Goal: Task Accomplishment & Management: Complete application form

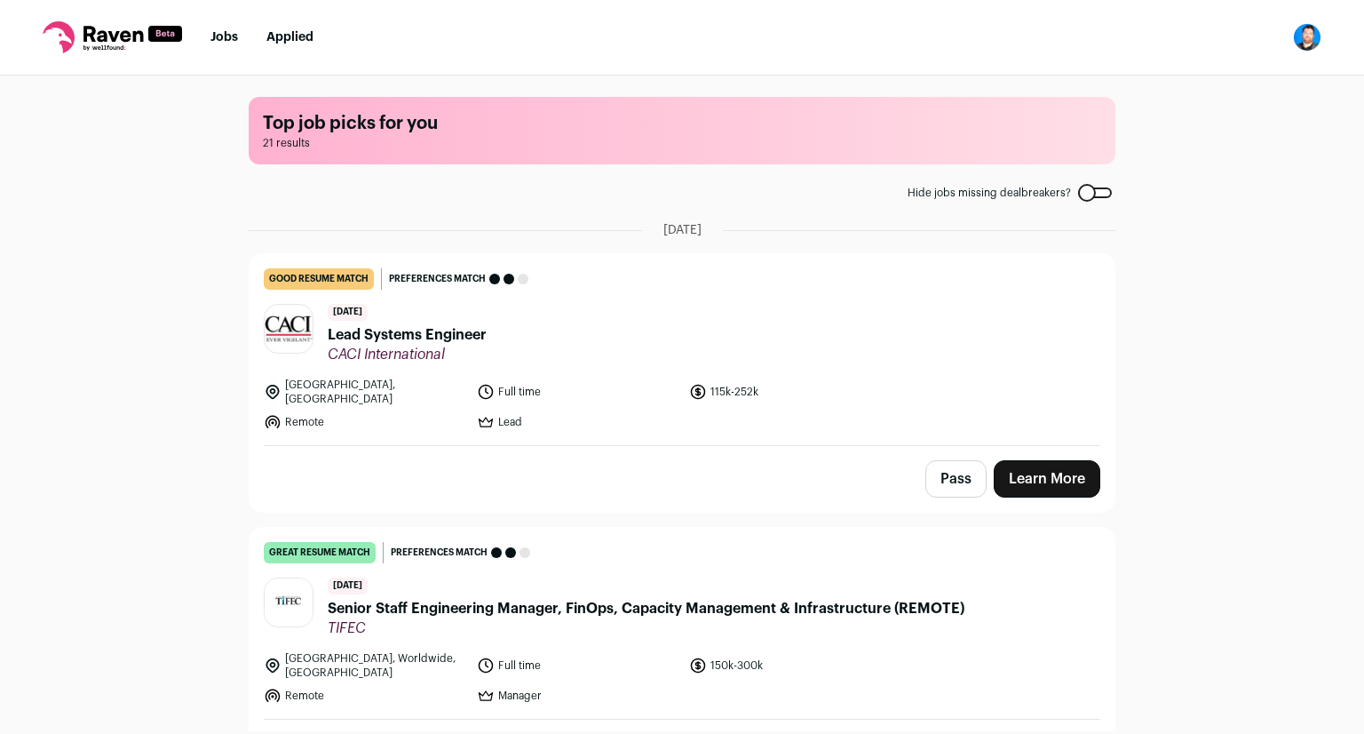
click at [940, 469] on button "Pass" at bounding box center [955, 478] width 61 height 37
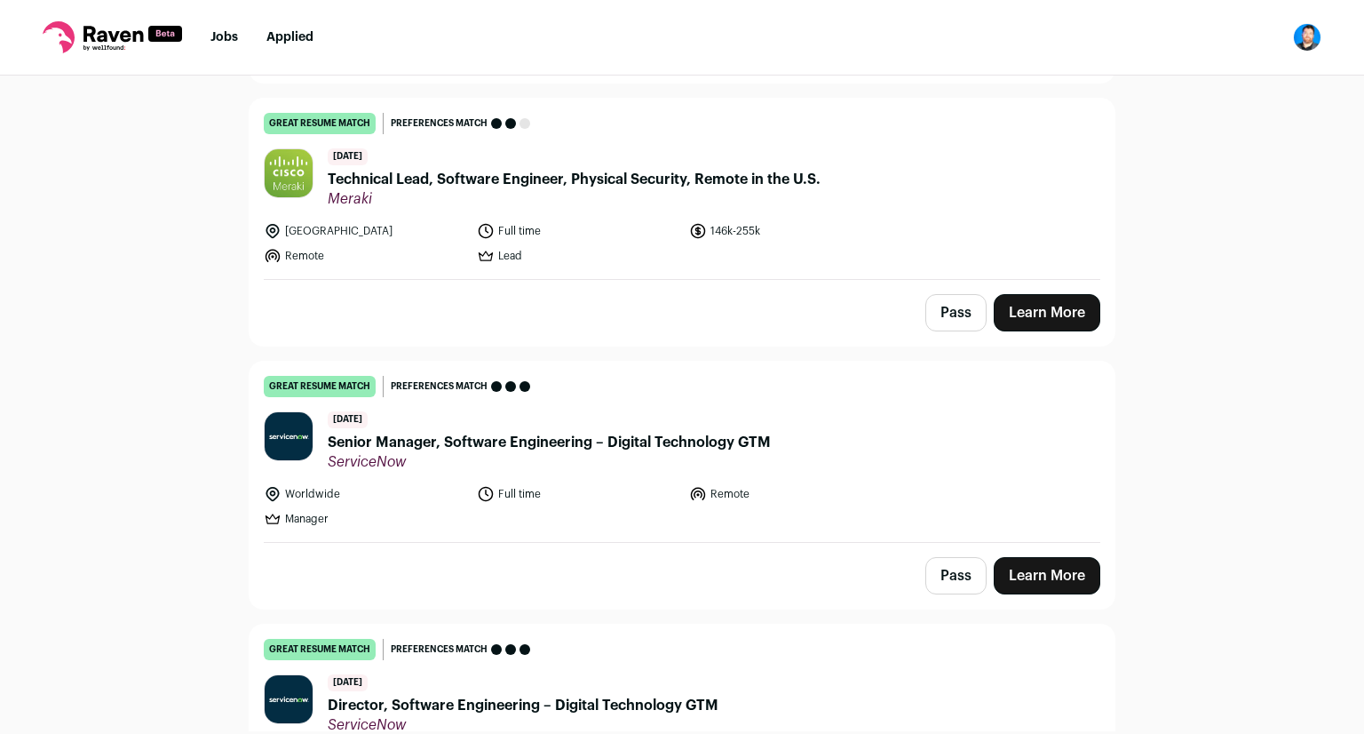
scroll to position [710, 0]
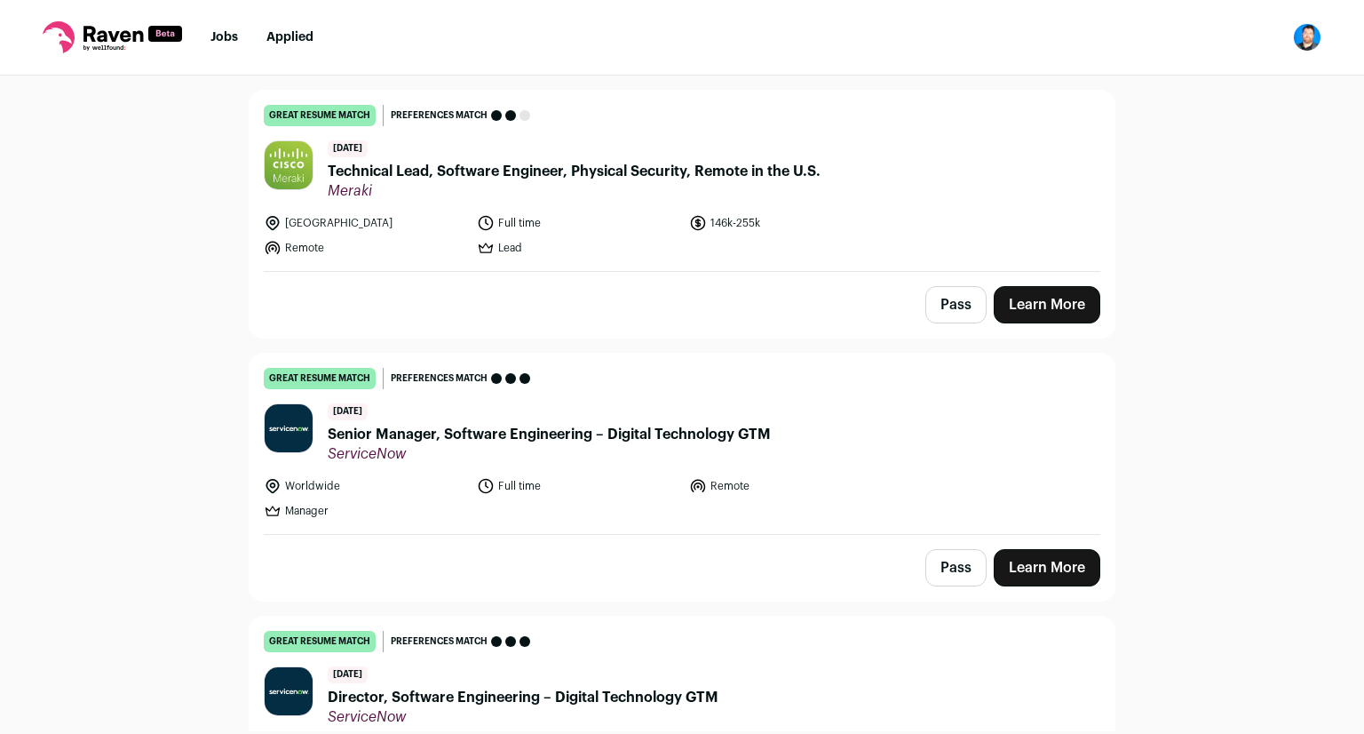
click at [956, 549] on button "Pass" at bounding box center [955, 567] width 61 height 37
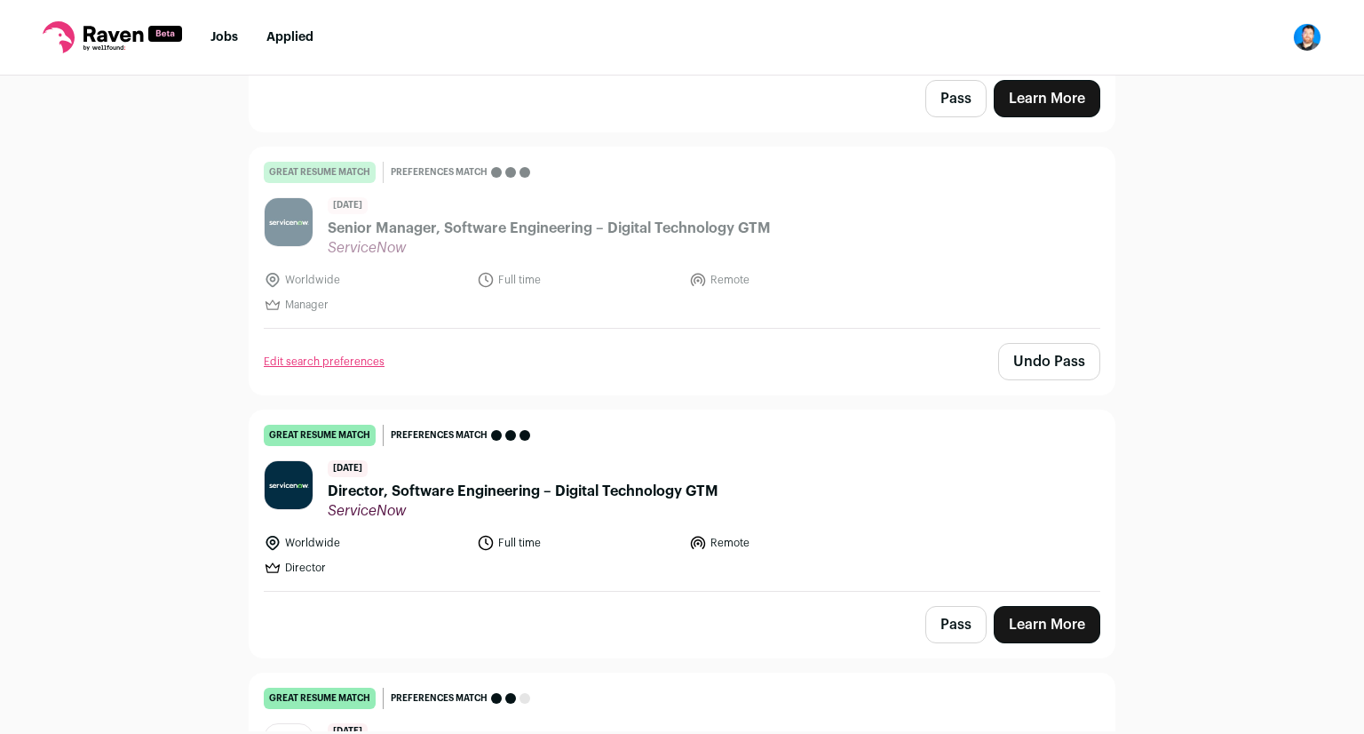
scroll to position [977, 0]
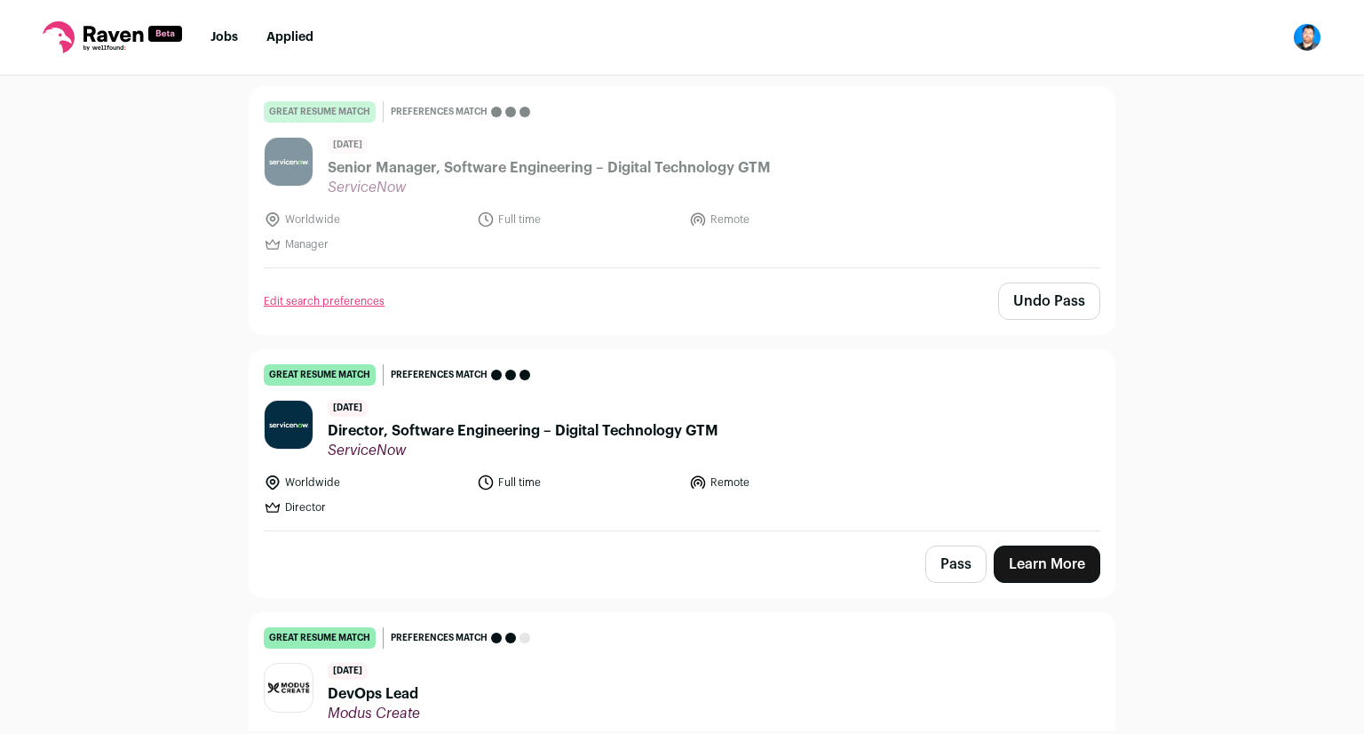
click at [943, 545] on button "Pass" at bounding box center [955, 563] width 61 height 37
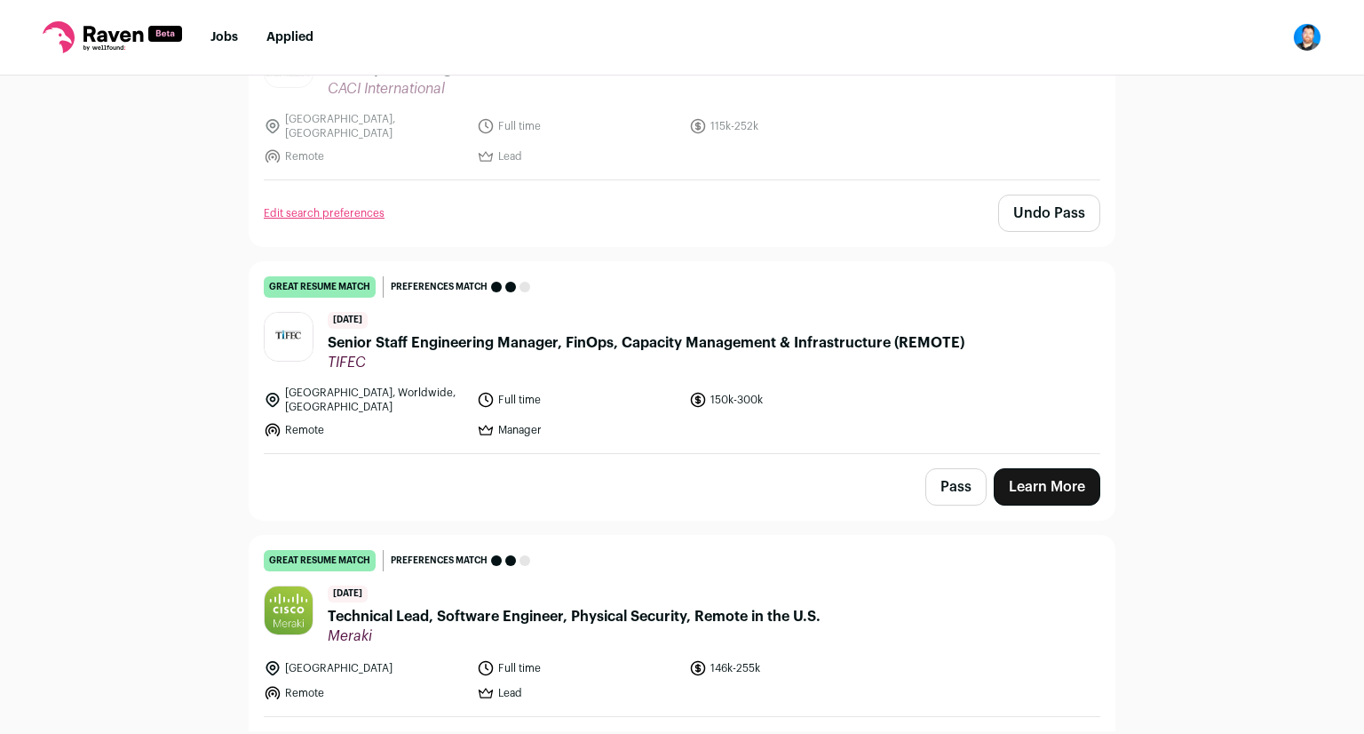
scroll to position [266, 0]
click at [1056, 467] on link "Learn More" at bounding box center [1047, 485] width 107 height 37
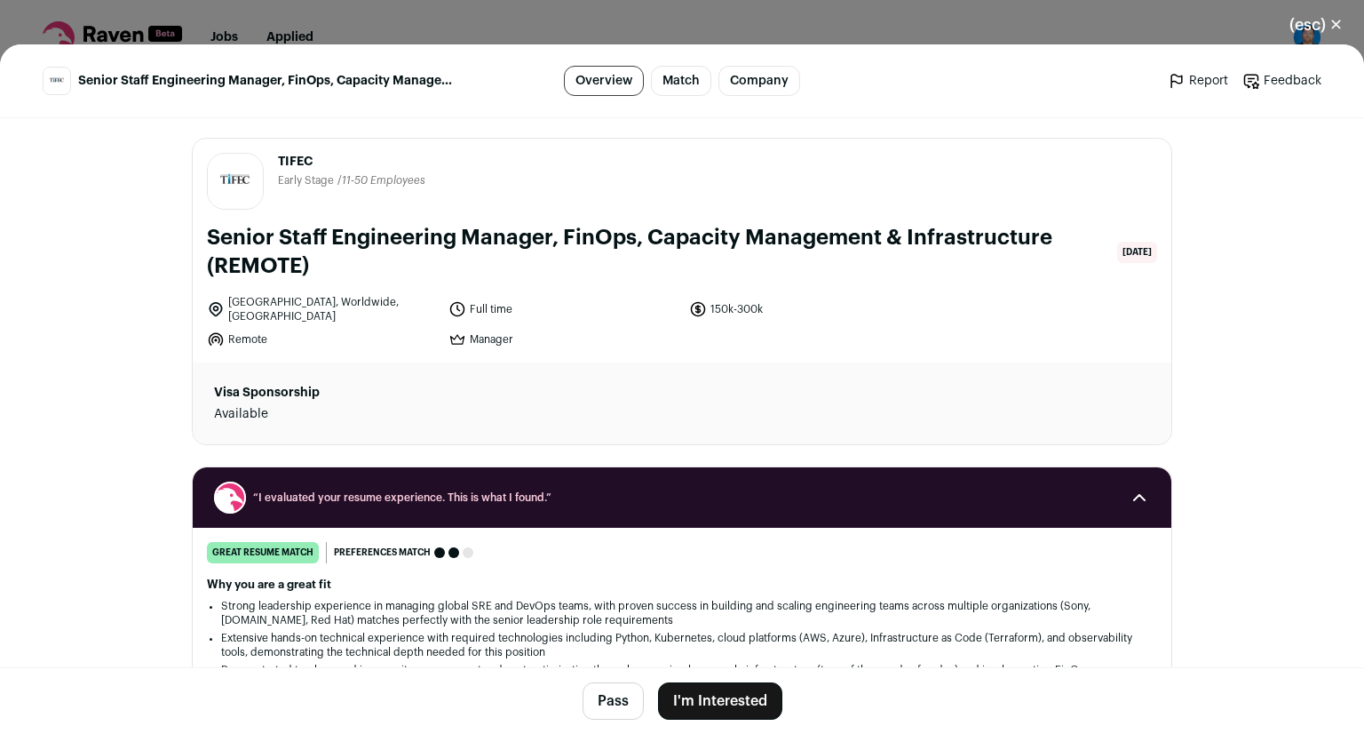
scroll to position [0, 0]
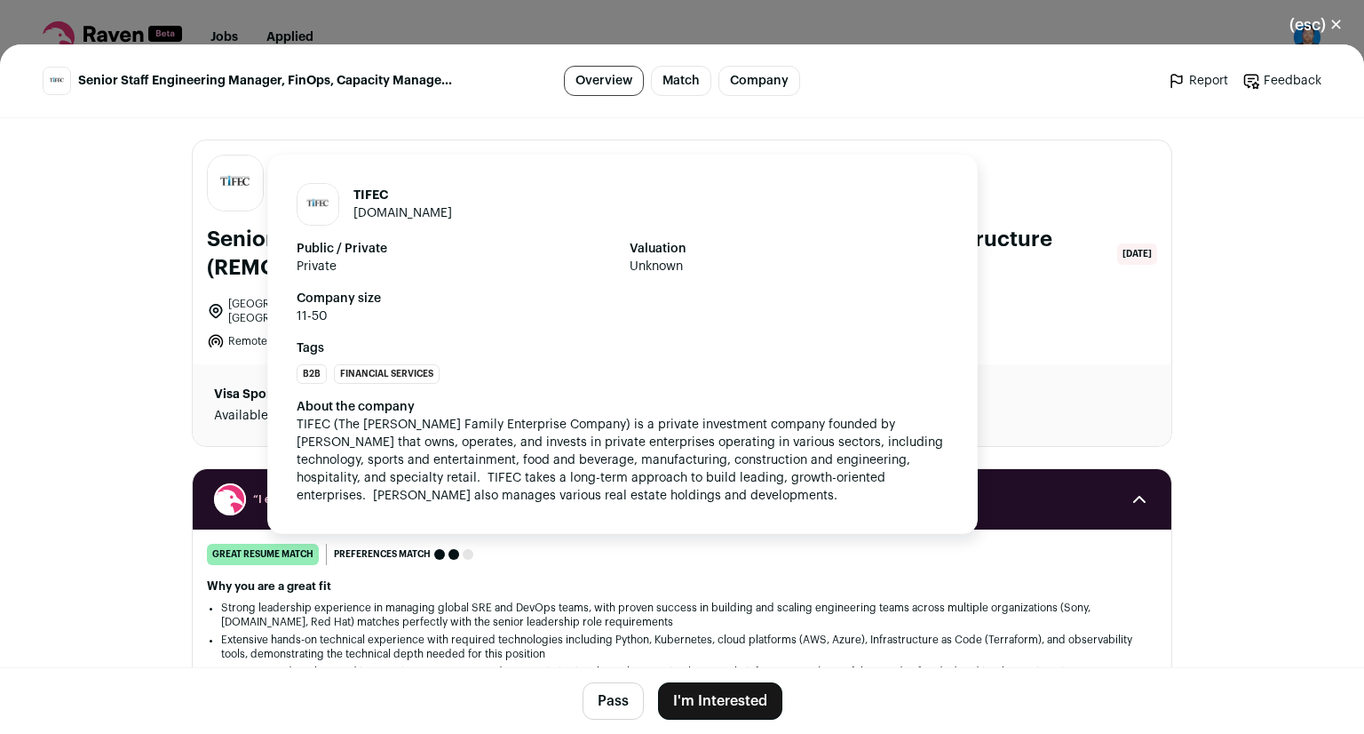
click at [227, 190] on img "Close modal via background" at bounding box center [235, 182] width 55 height 55
click at [395, 218] on link "myworkdayjobs.com" at bounding box center [402, 213] width 99 height 12
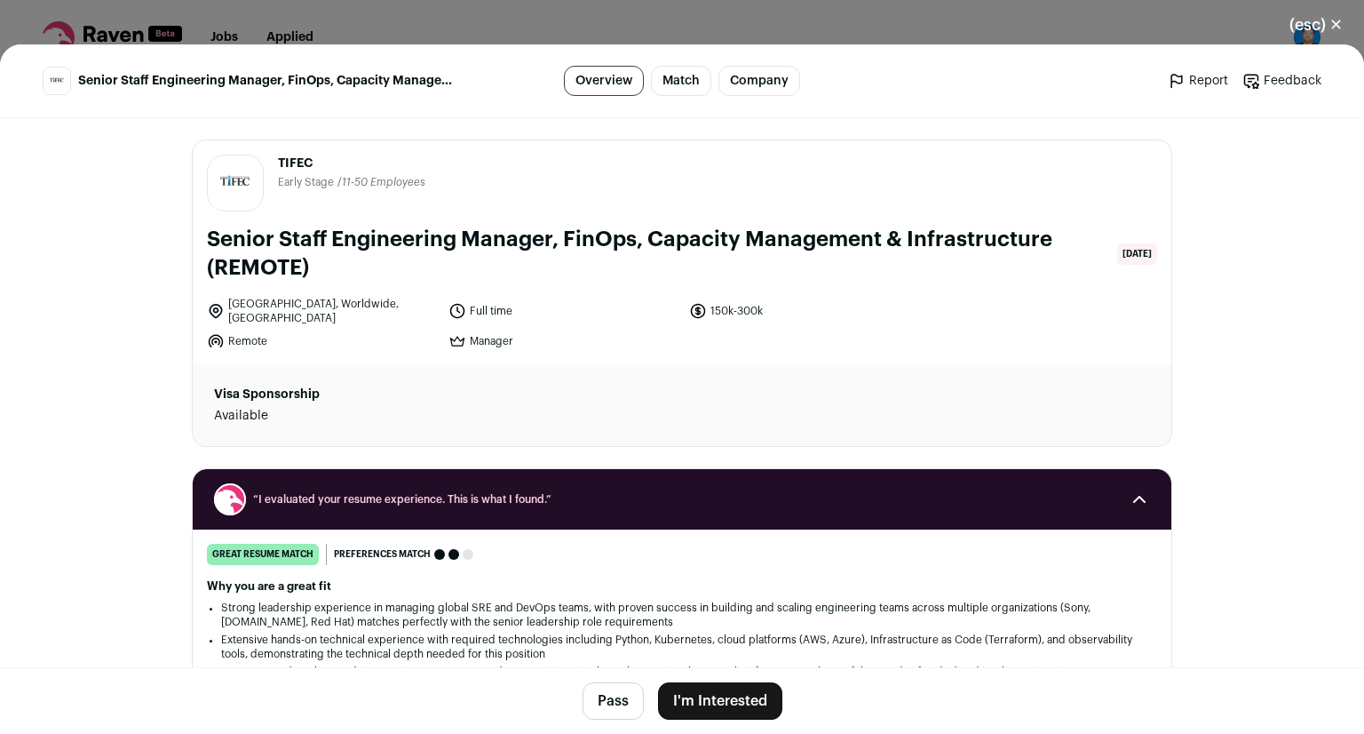
click at [768, 86] on link "Company" at bounding box center [759, 81] width 82 height 30
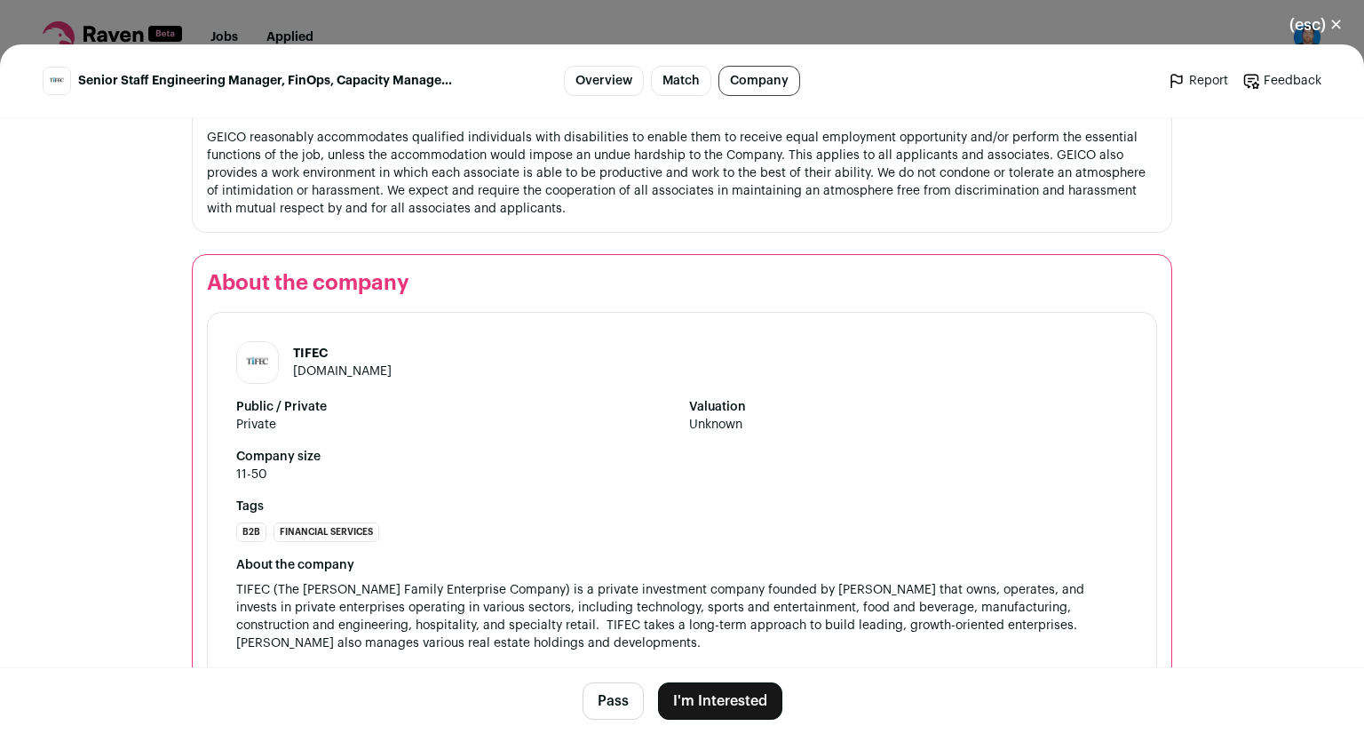
scroll to position [3063, 0]
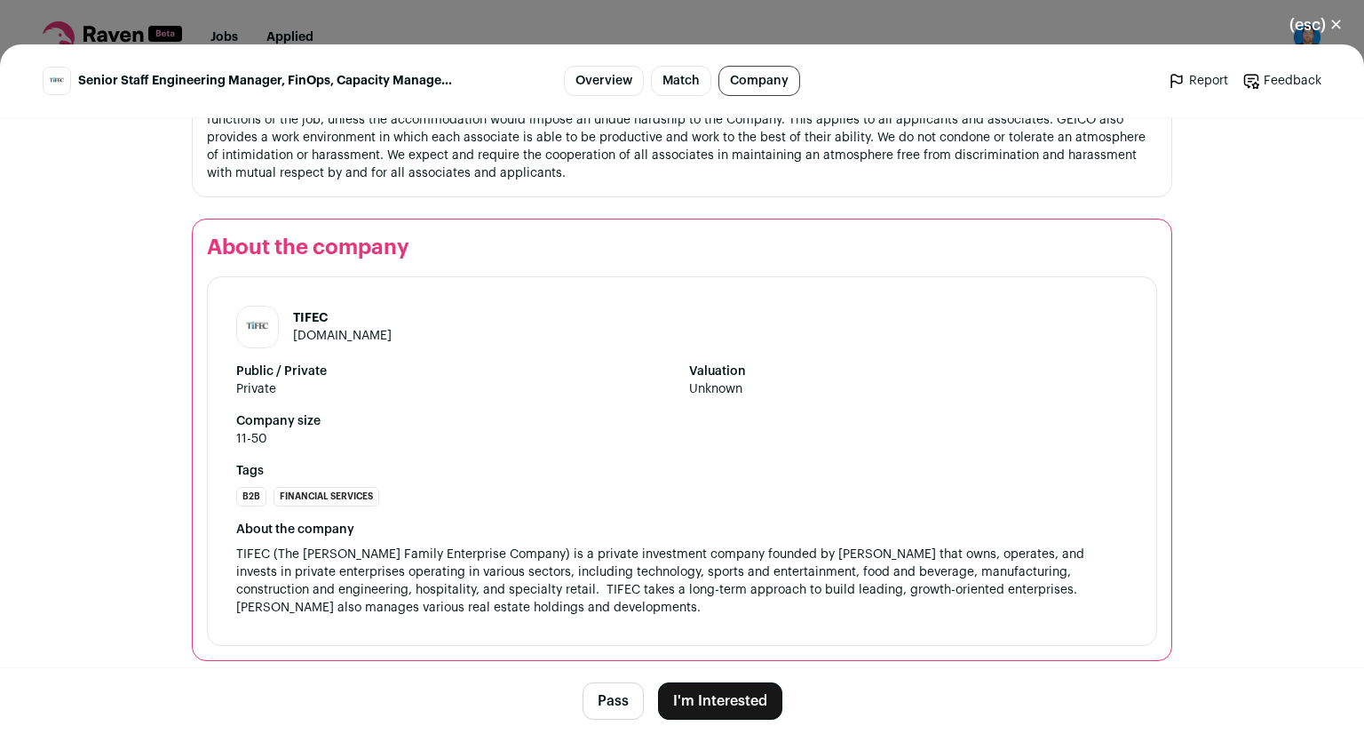
click at [1328, 22] on button "(esc) ✕" at bounding box center [1316, 24] width 96 height 39
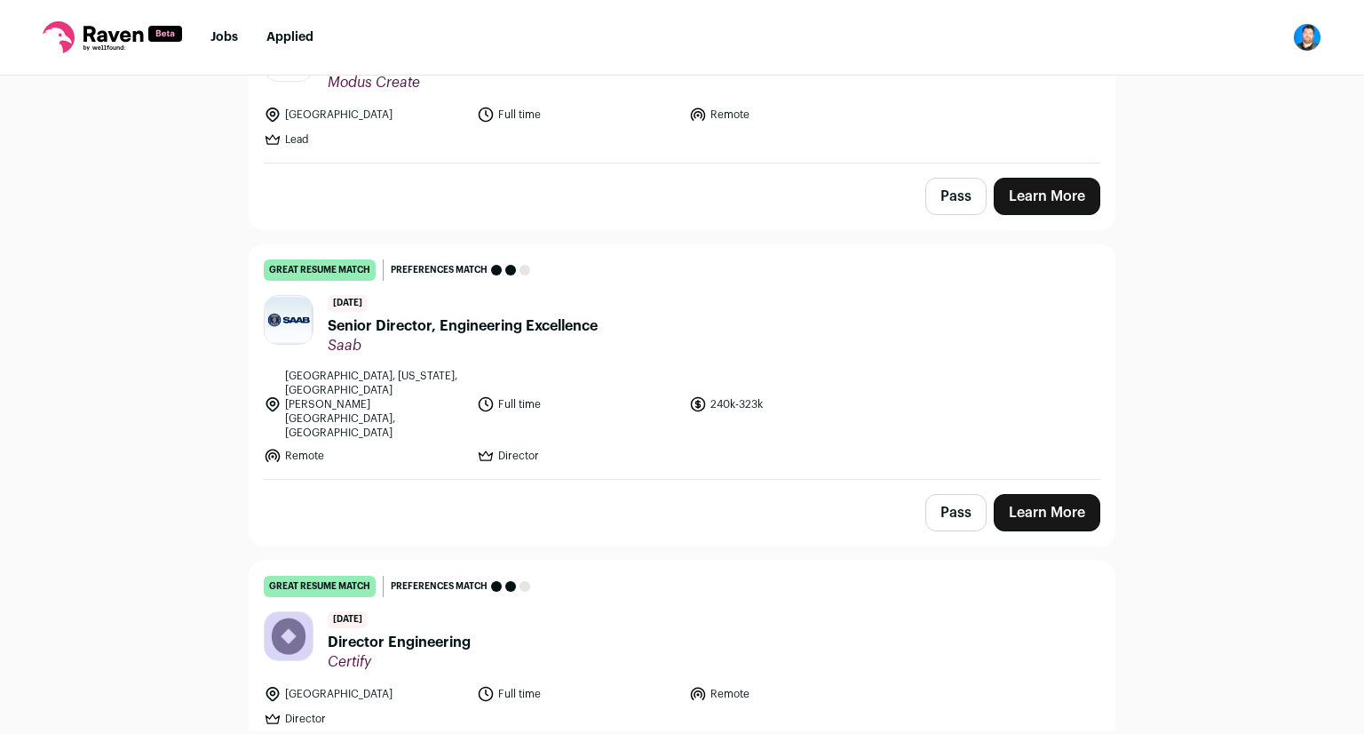
scroll to position [1687, 0]
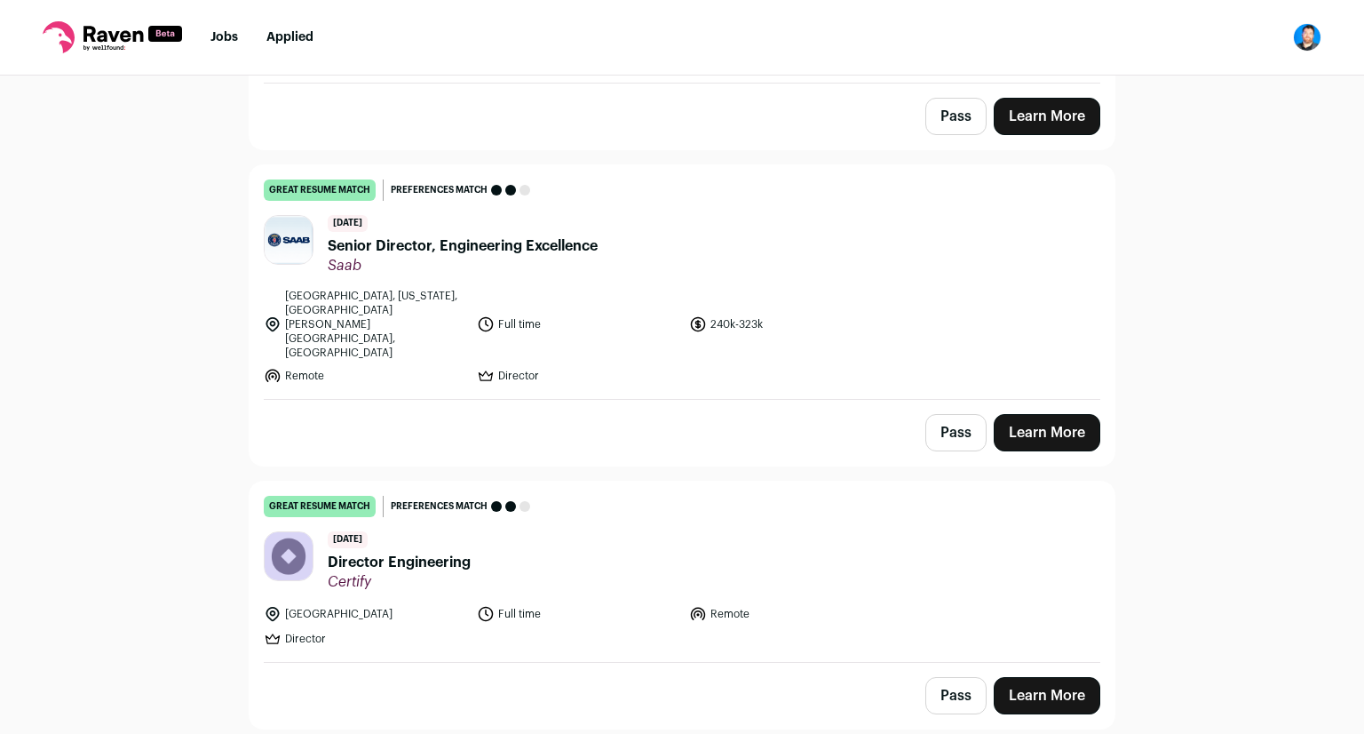
click at [384, 235] on span "Senior Director, Engineering Excellence" at bounding box center [463, 245] width 270 height 21
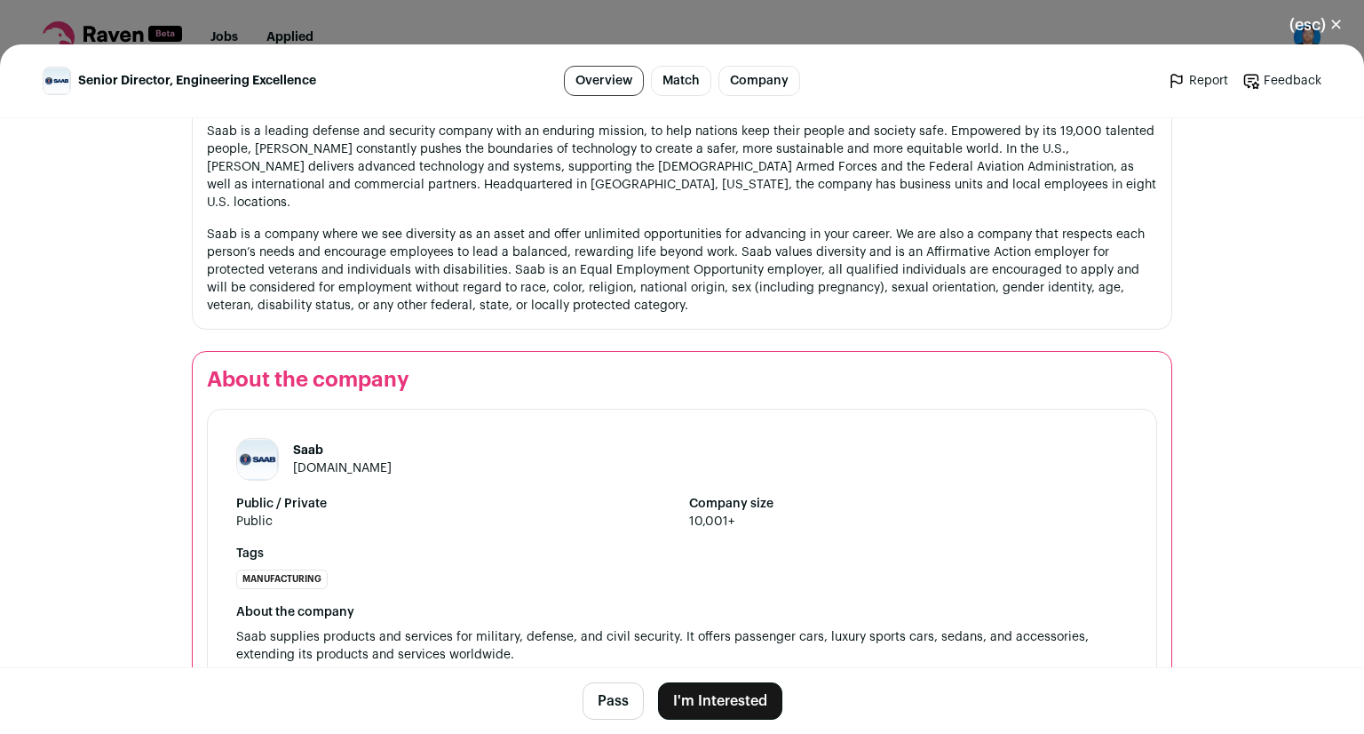
scroll to position [2196, 0]
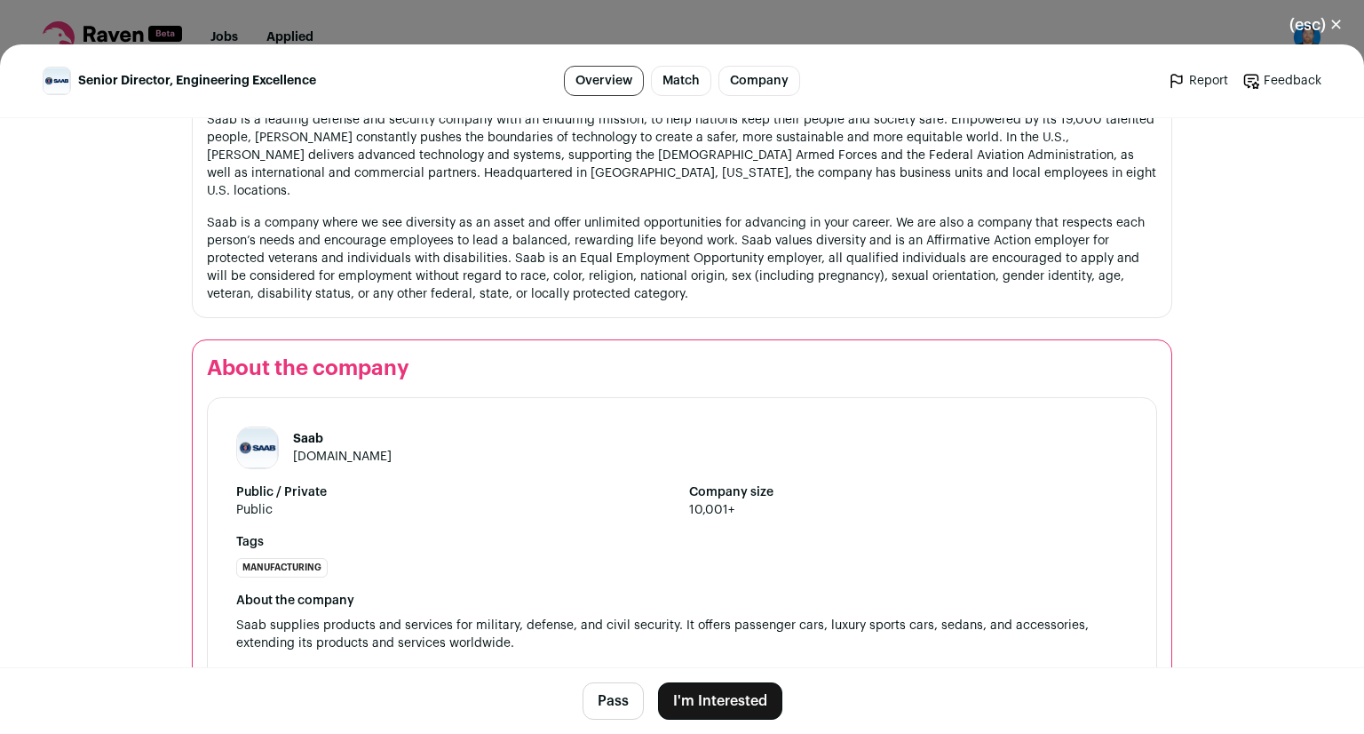
click at [600, 694] on button "Pass" at bounding box center [613, 700] width 61 height 37
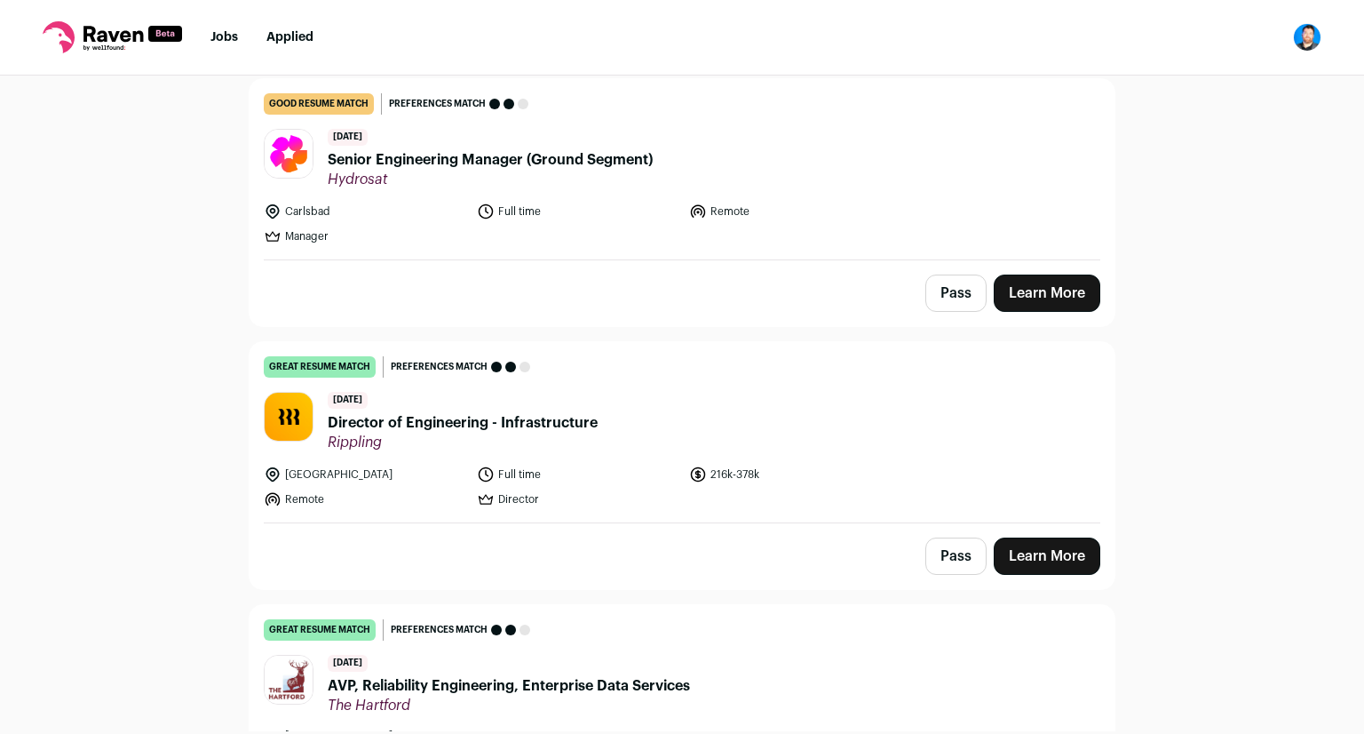
scroll to position [3996, 0]
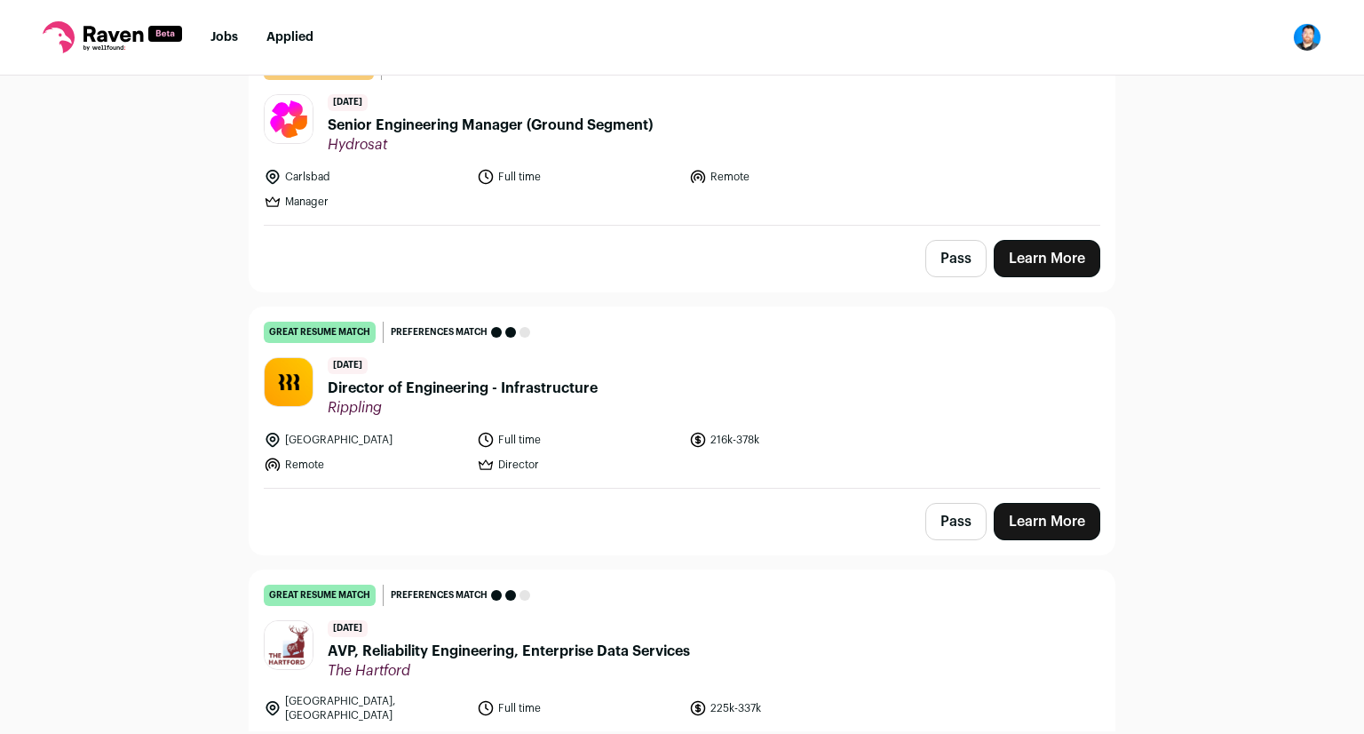
click at [577, 377] on span "Director of Engineering - Infrastructure" at bounding box center [463, 387] width 270 height 21
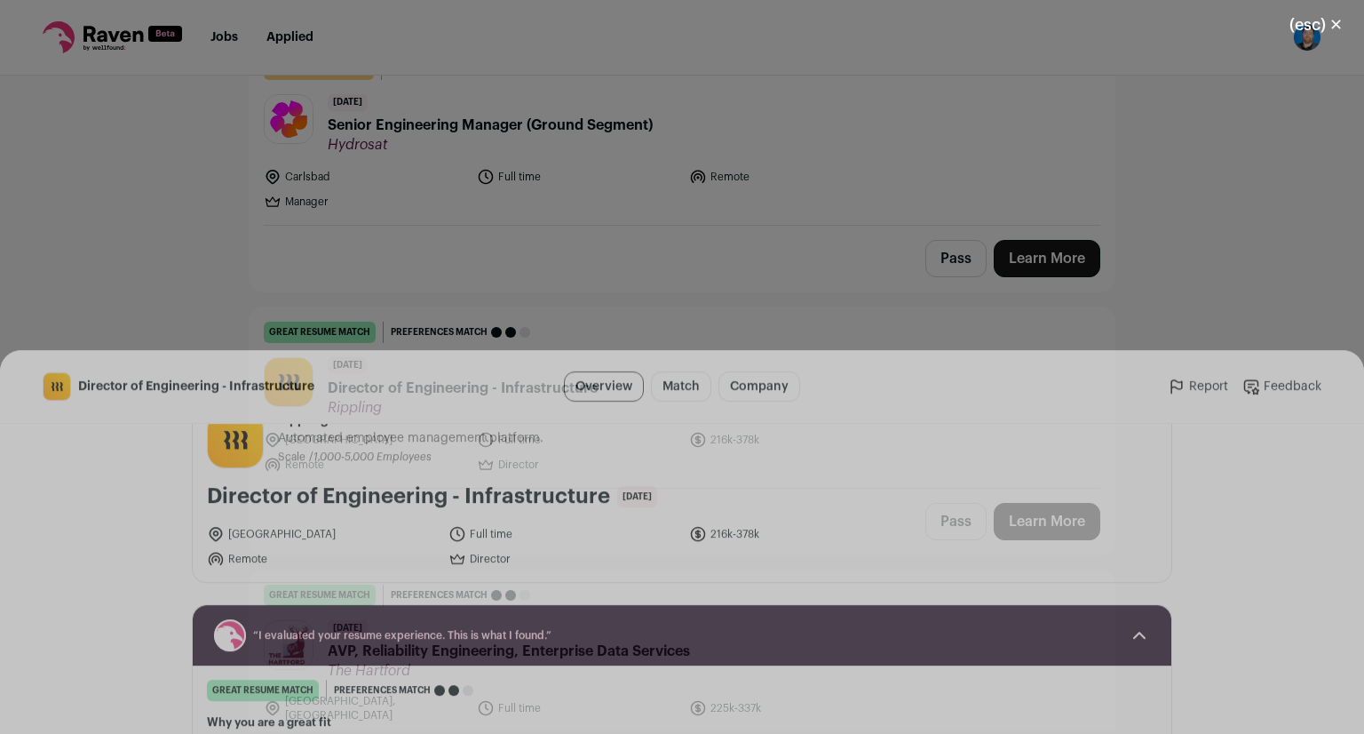
scroll to position [0, 0]
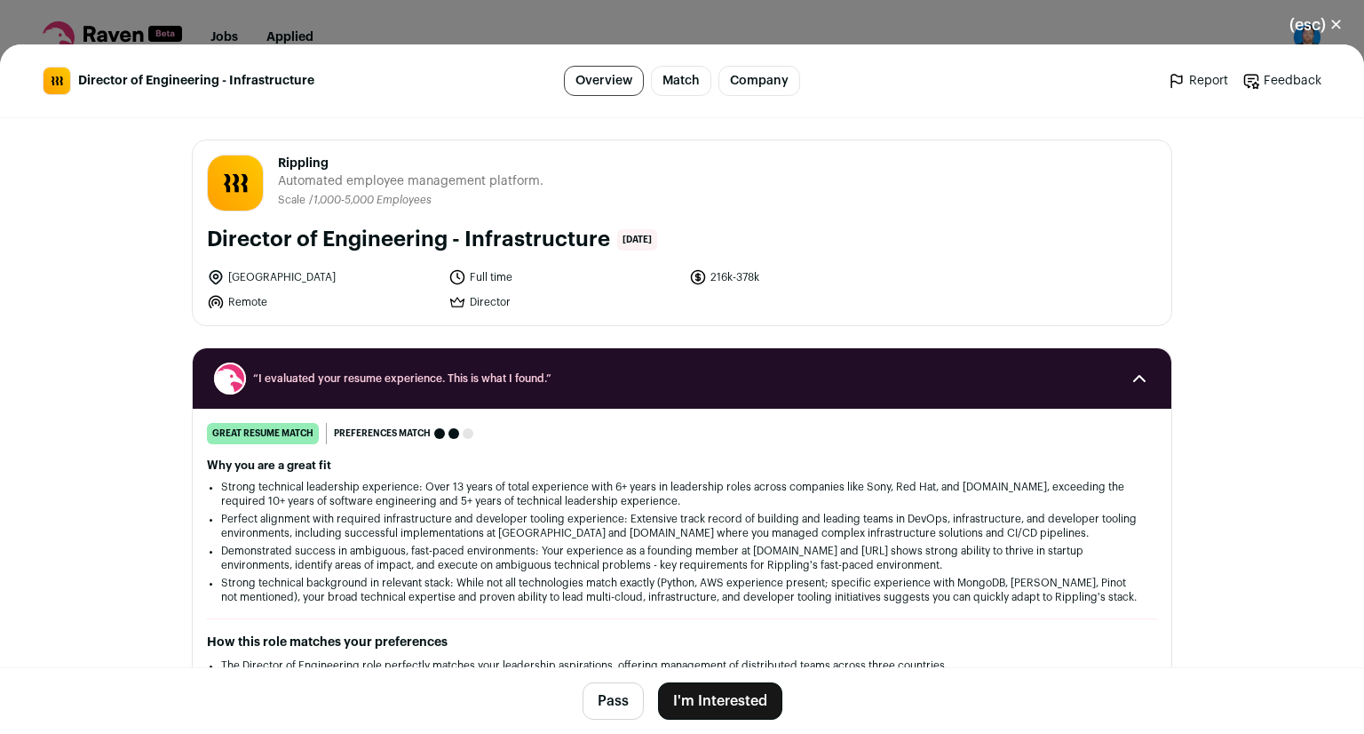
click at [703, 691] on button "I'm Interested" at bounding box center [720, 700] width 124 height 37
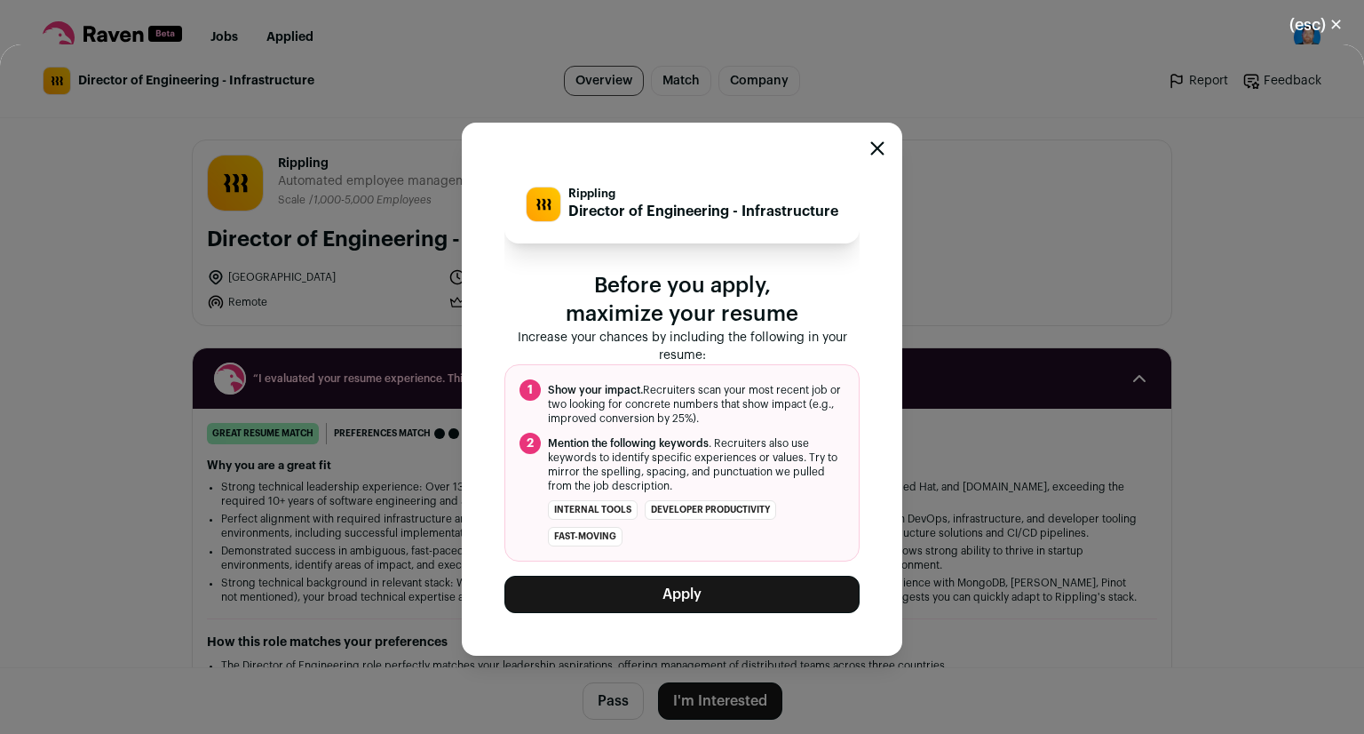
click at [698, 607] on button "Apply" at bounding box center [681, 593] width 355 height 37
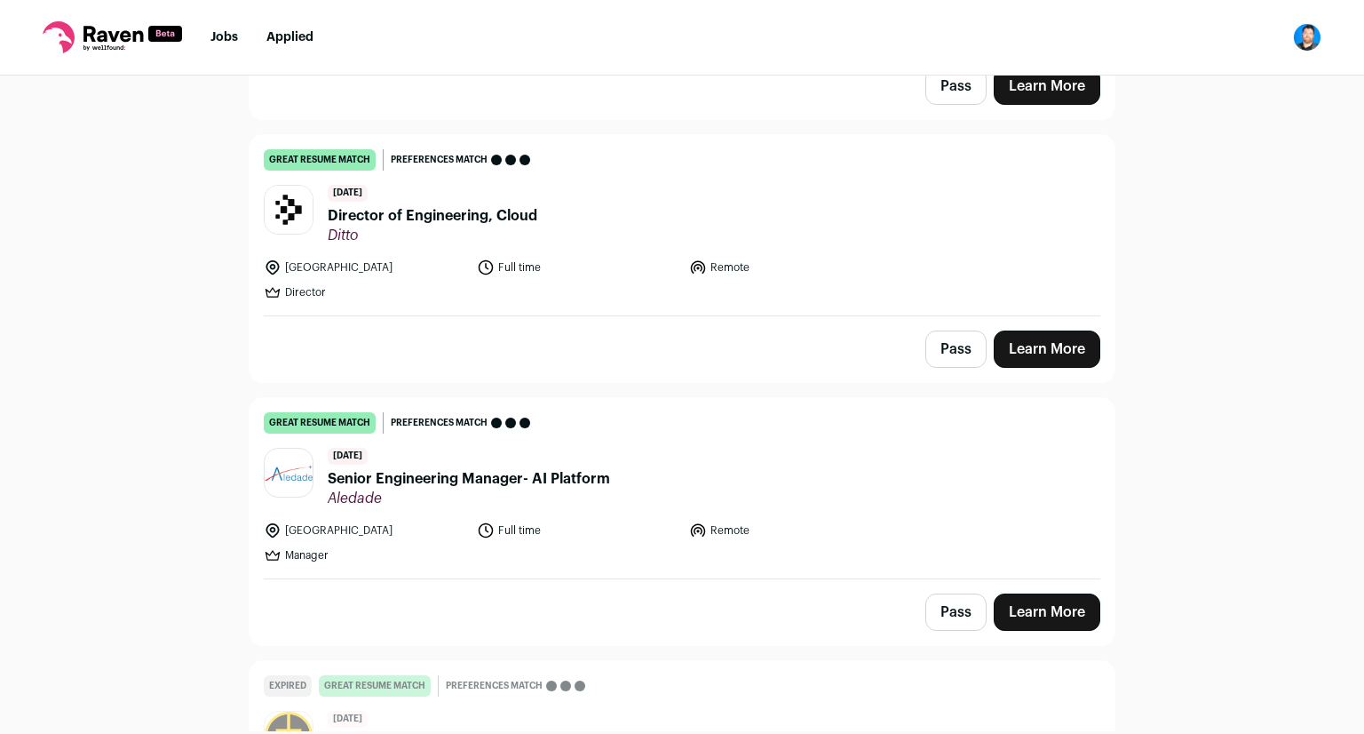
scroll to position [2575, 0]
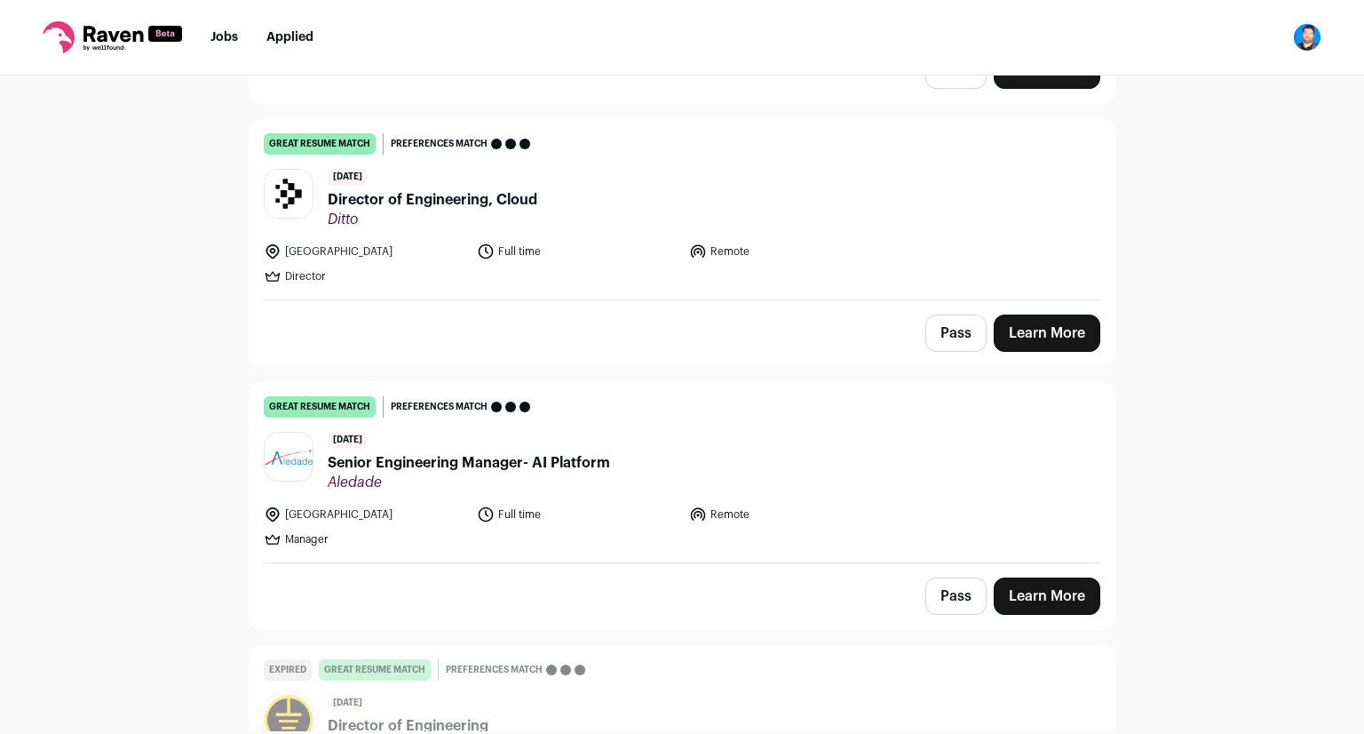
click at [1062, 577] on link "Learn More" at bounding box center [1047, 595] width 107 height 37
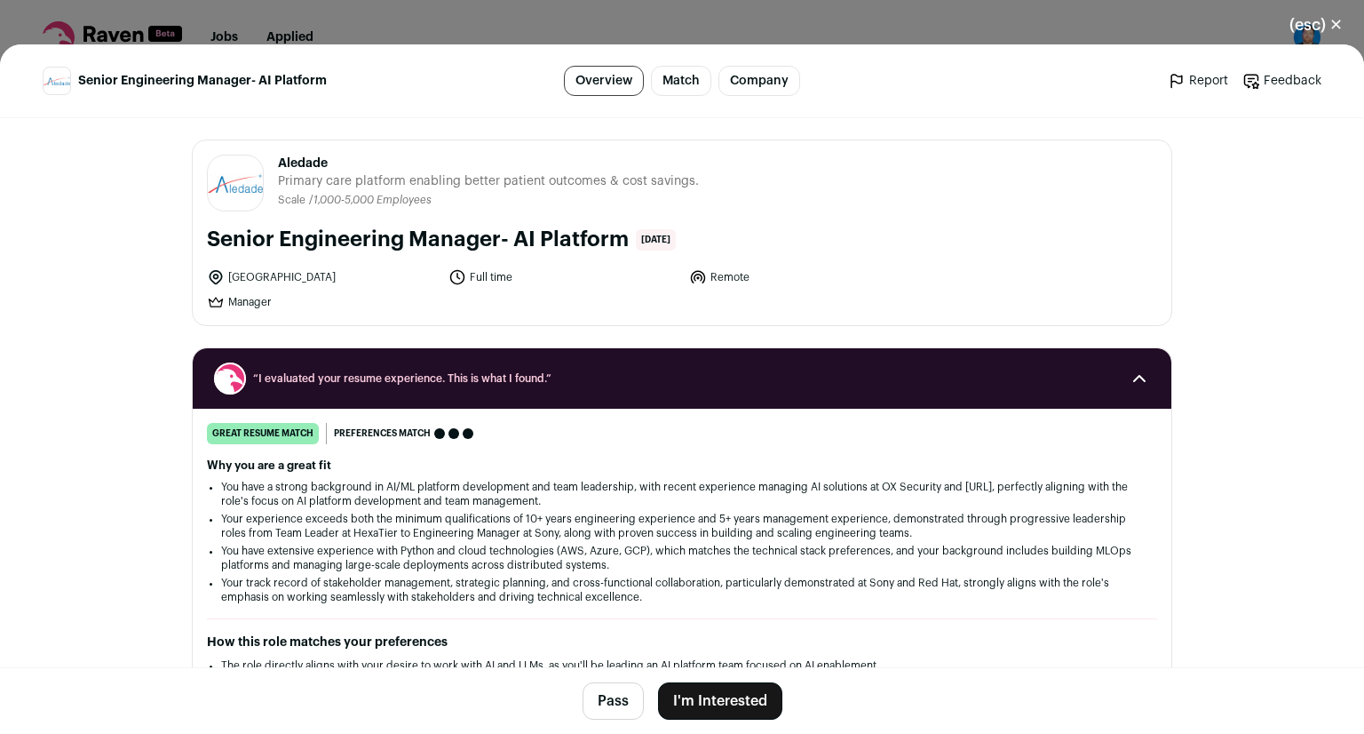
click at [741, 692] on button "I'm Interested" at bounding box center [720, 700] width 124 height 37
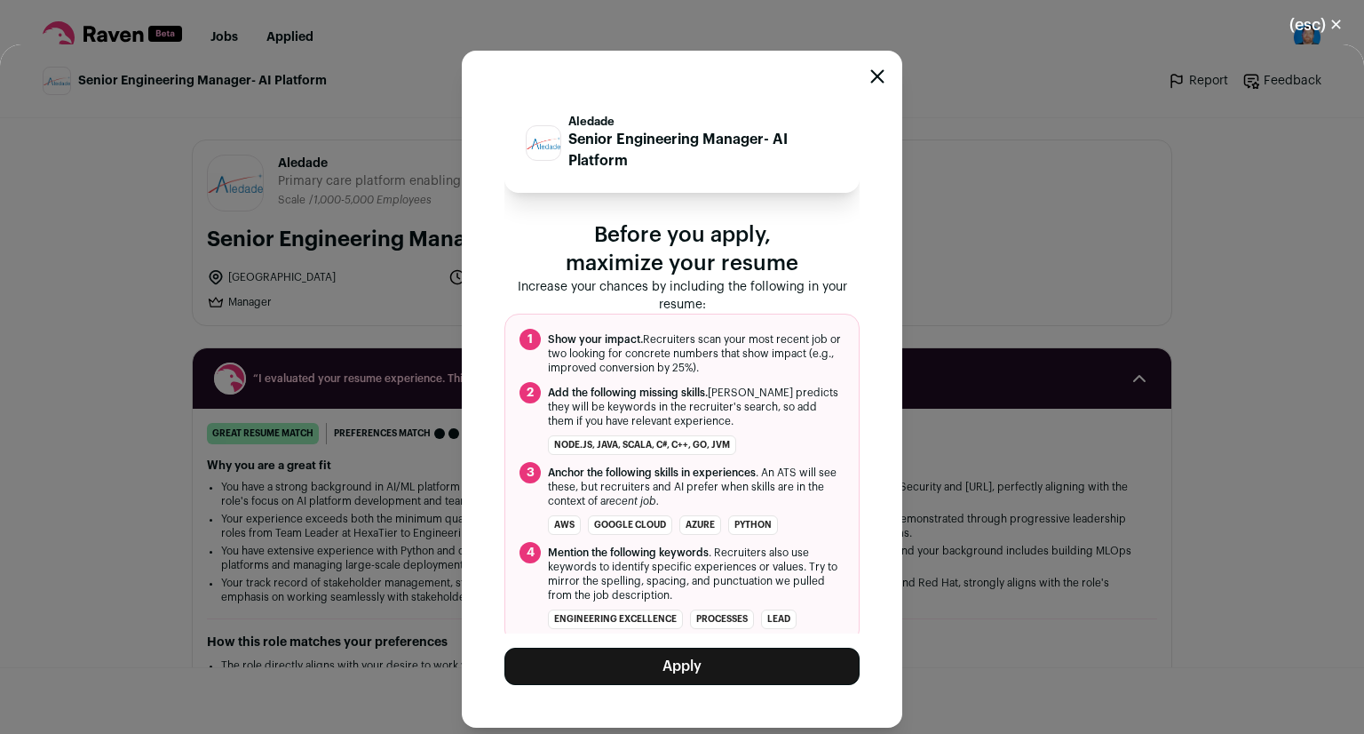
click at [710, 672] on button "Apply" at bounding box center [681, 665] width 355 height 37
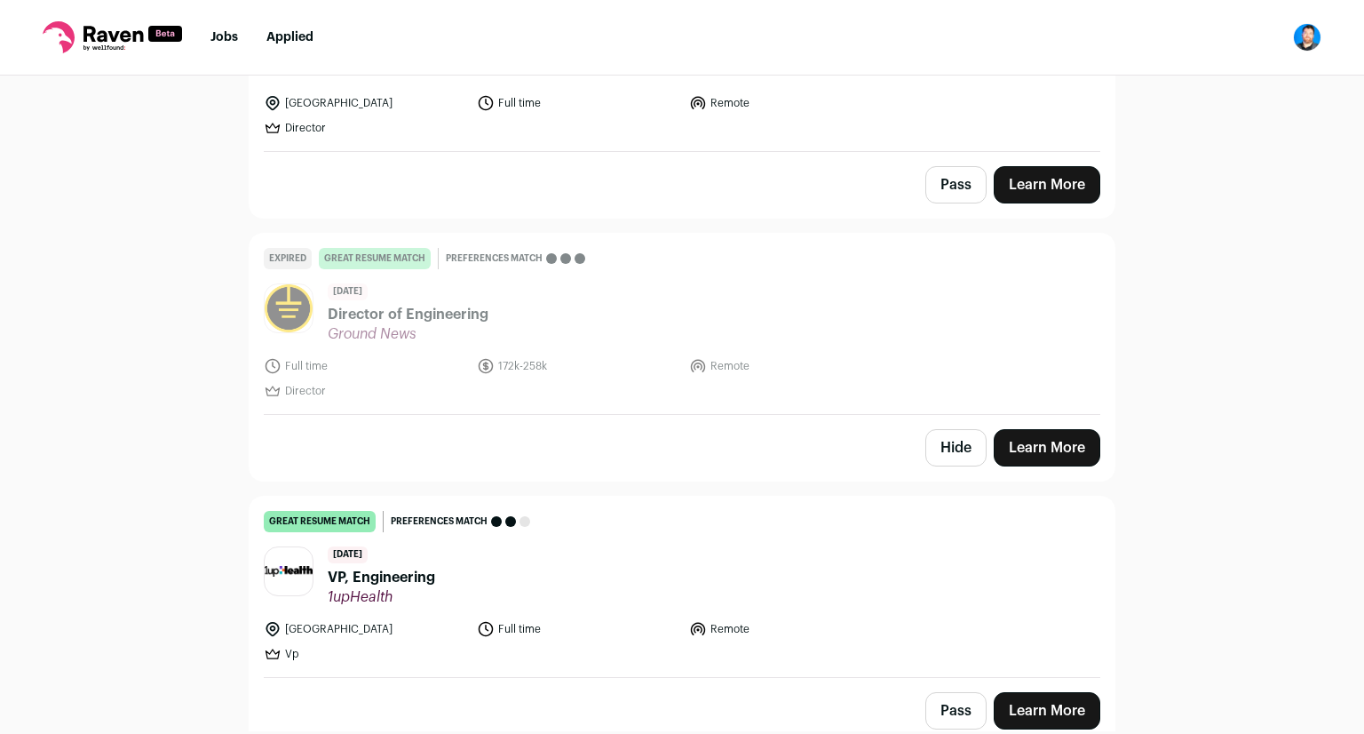
scroll to position [2753, 0]
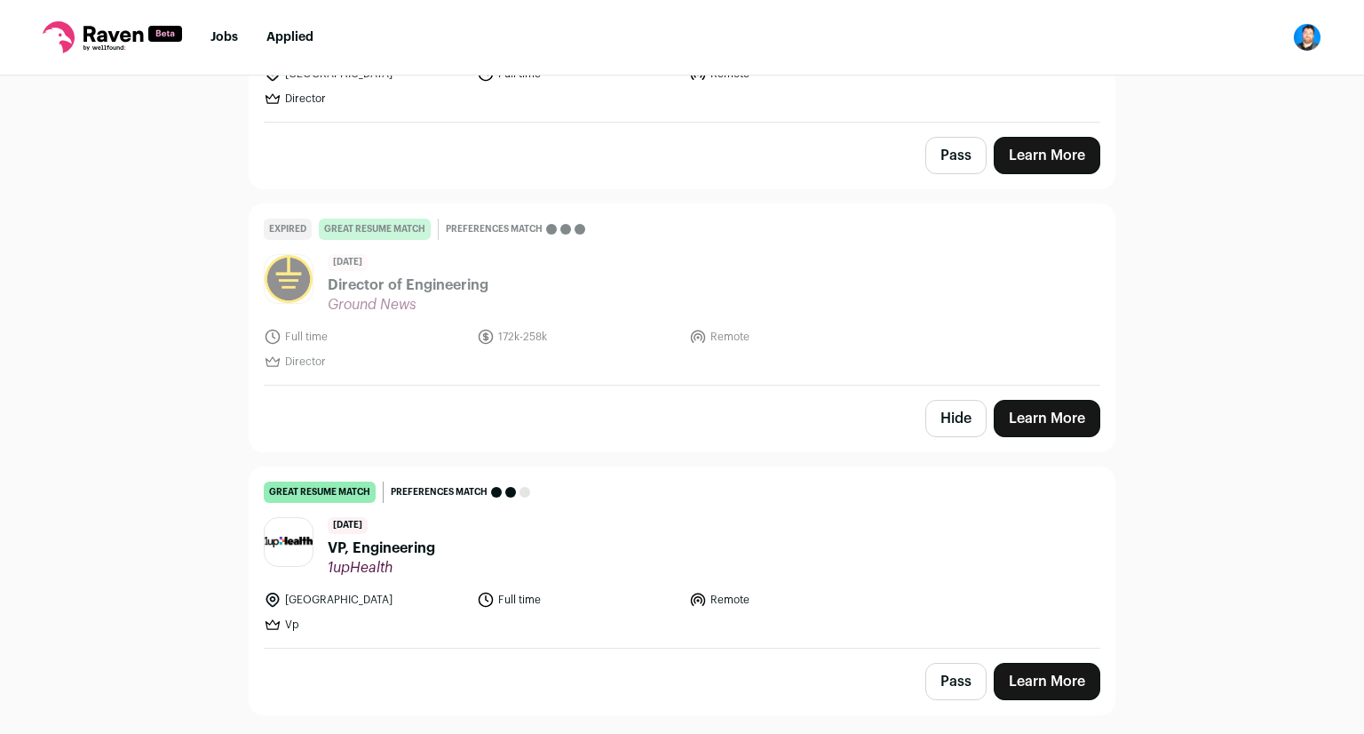
click at [945, 400] on button "Hide" at bounding box center [955, 418] width 61 height 37
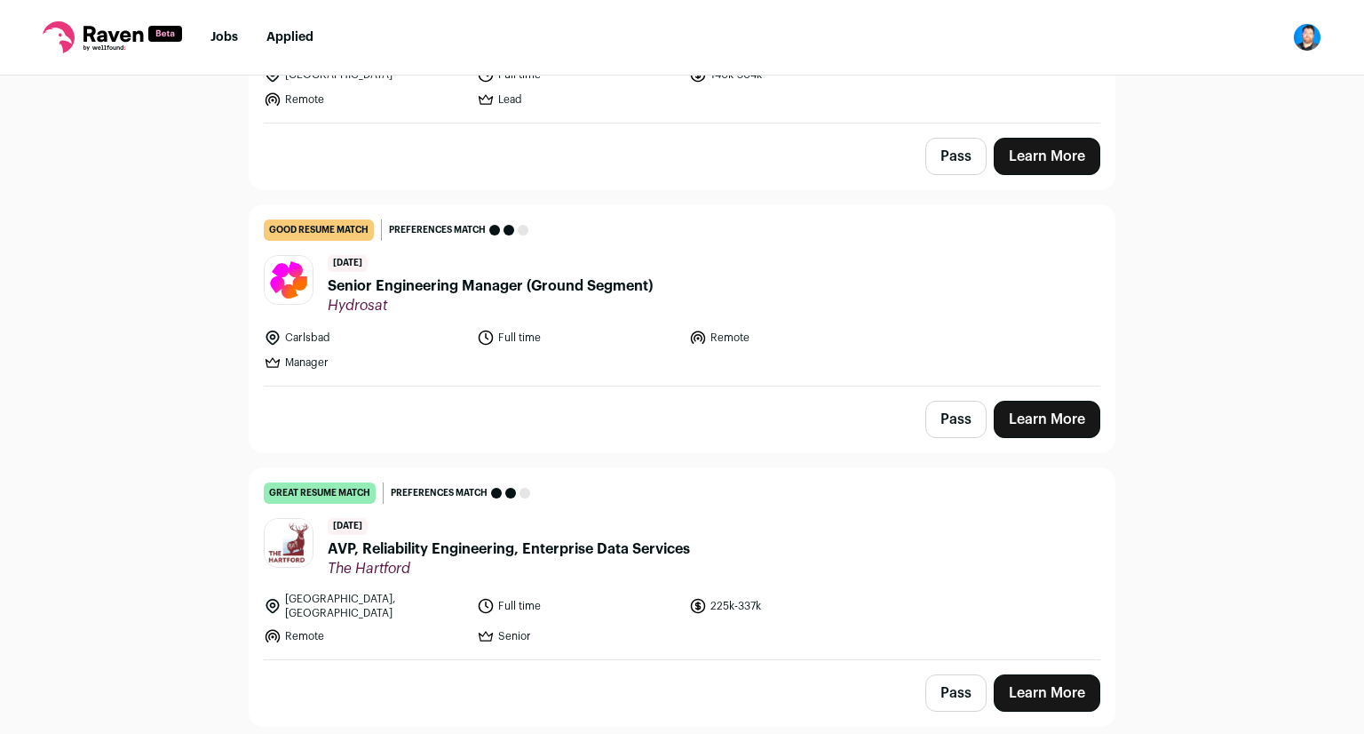
scroll to position [2506, 0]
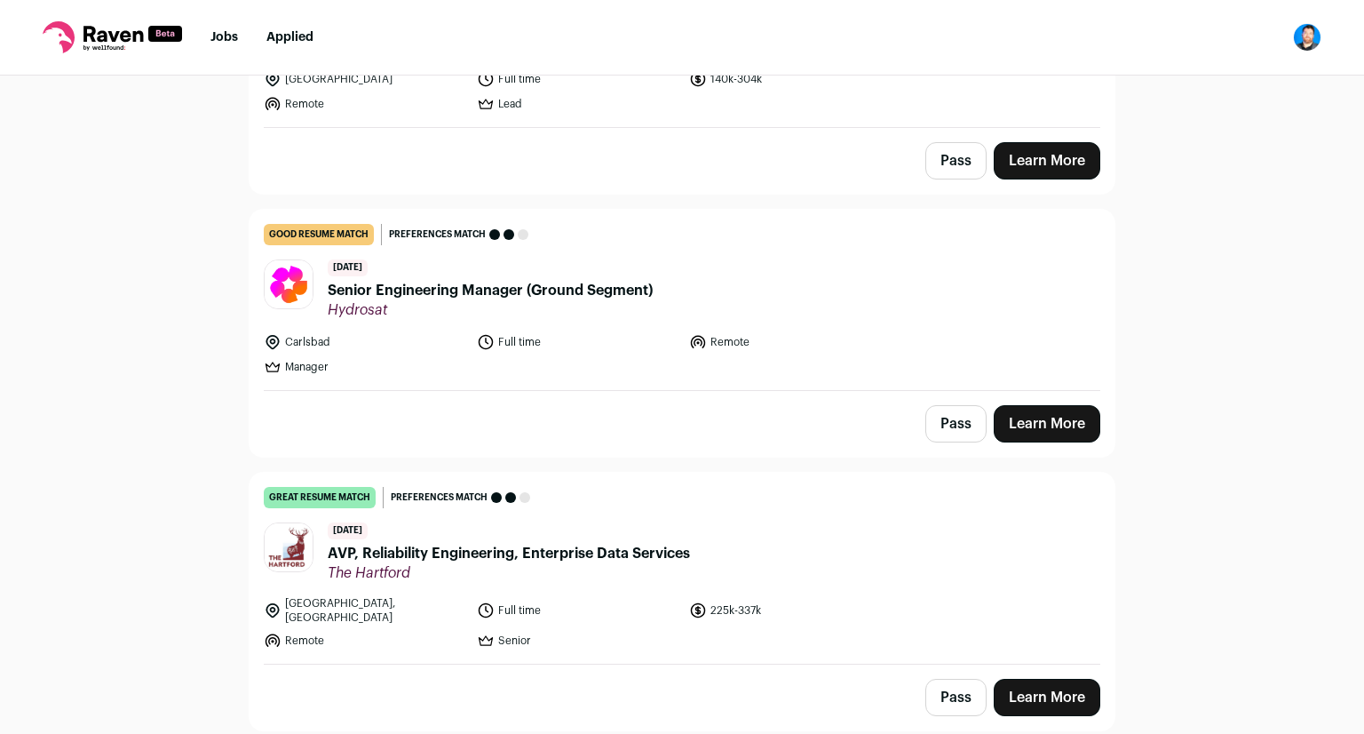
click at [618, 543] on span "AVP, Reliability Engineering, Enterprise Data Services" at bounding box center [509, 553] width 362 height 21
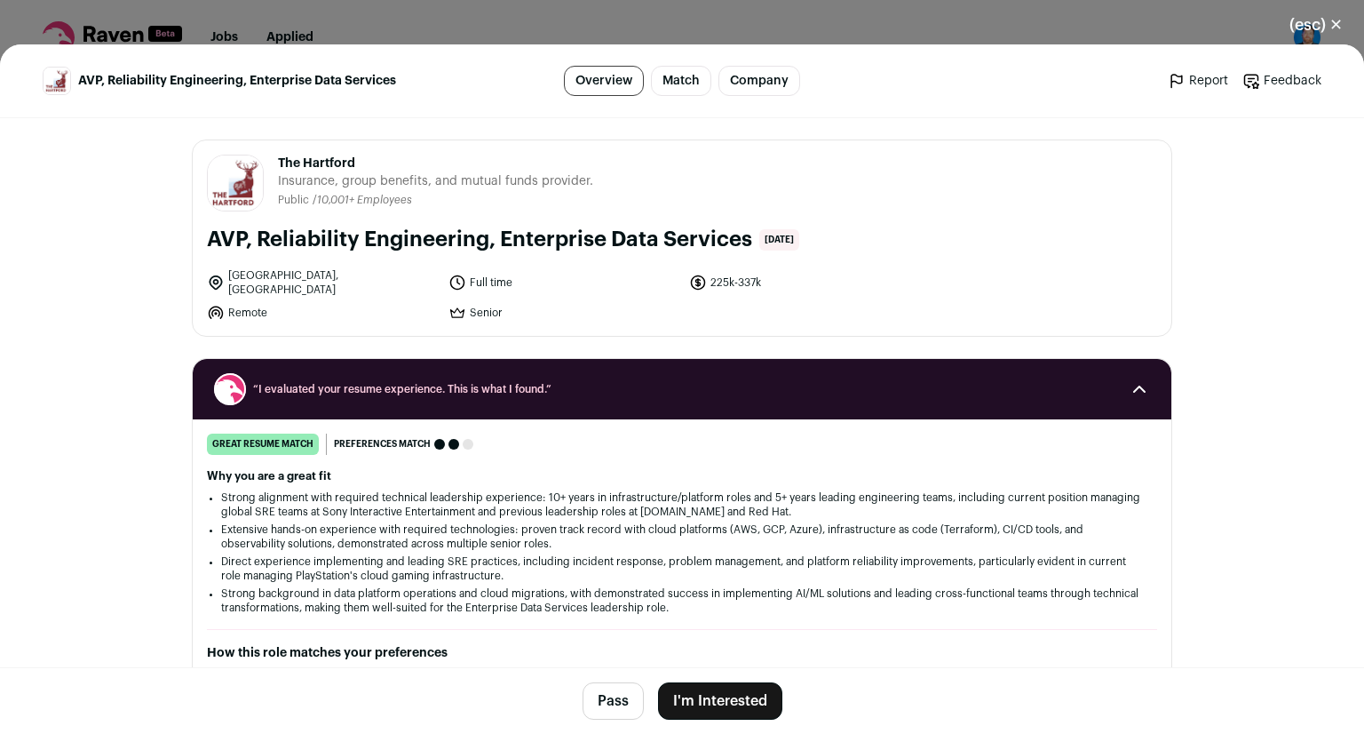
click at [678, 697] on button "I'm Interested" at bounding box center [720, 700] width 124 height 37
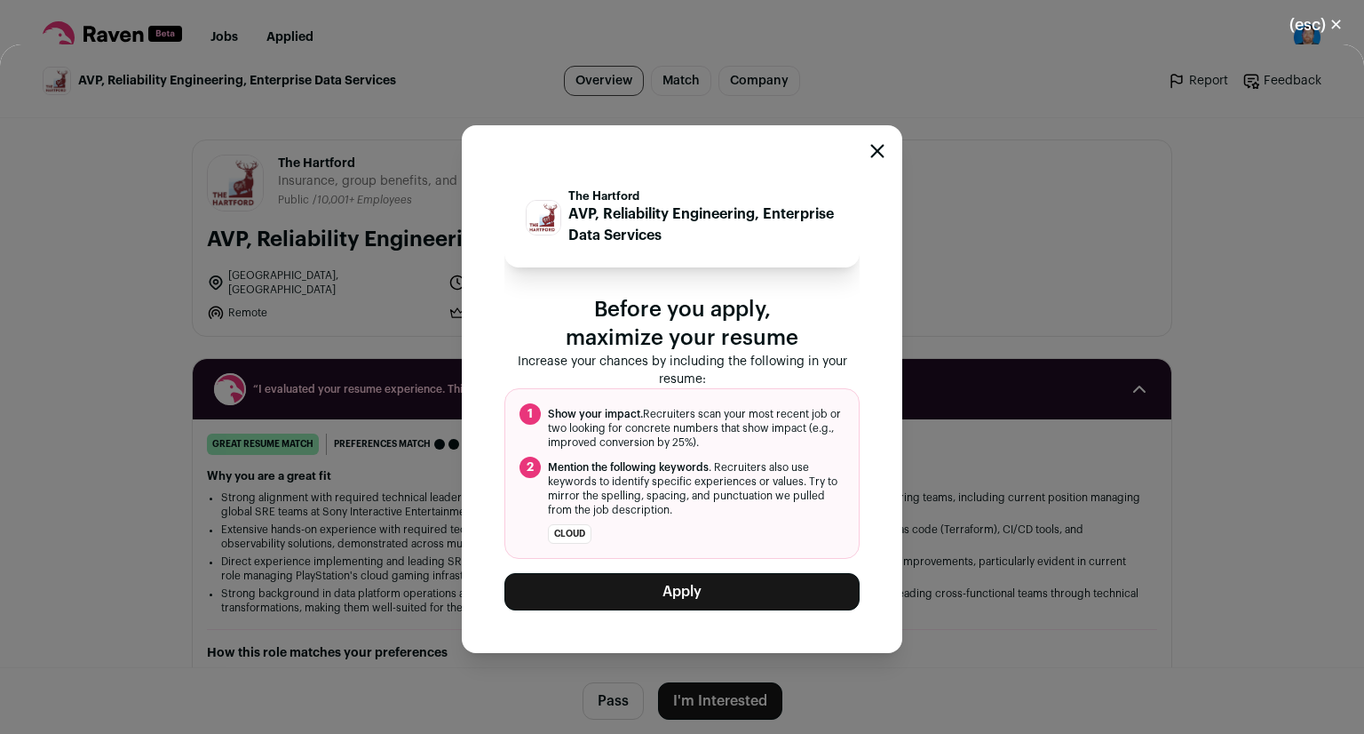
click at [668, 591] on button "Apply" at bounding box center [681, 591] width 355 height 37
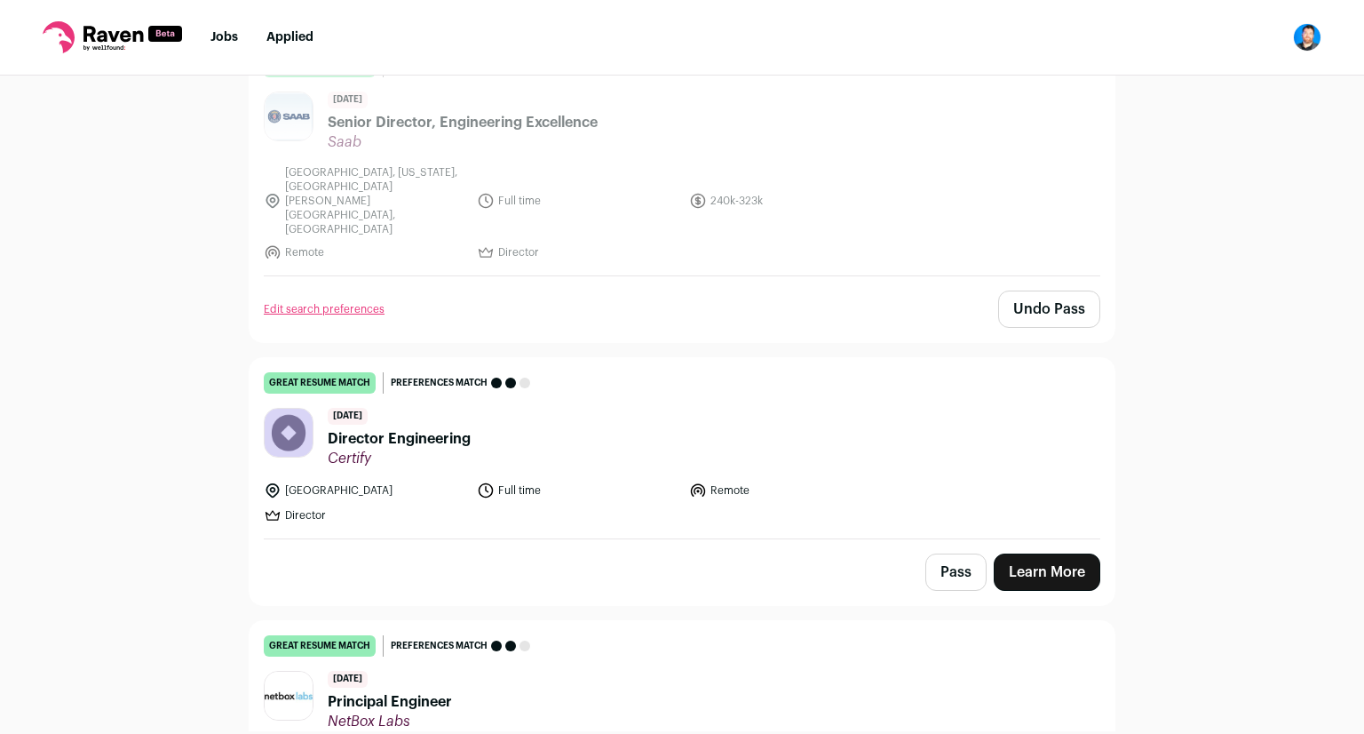
scroll to position [1066, 0]
